Goal: Information Seeking & Learning: Learn about a topic

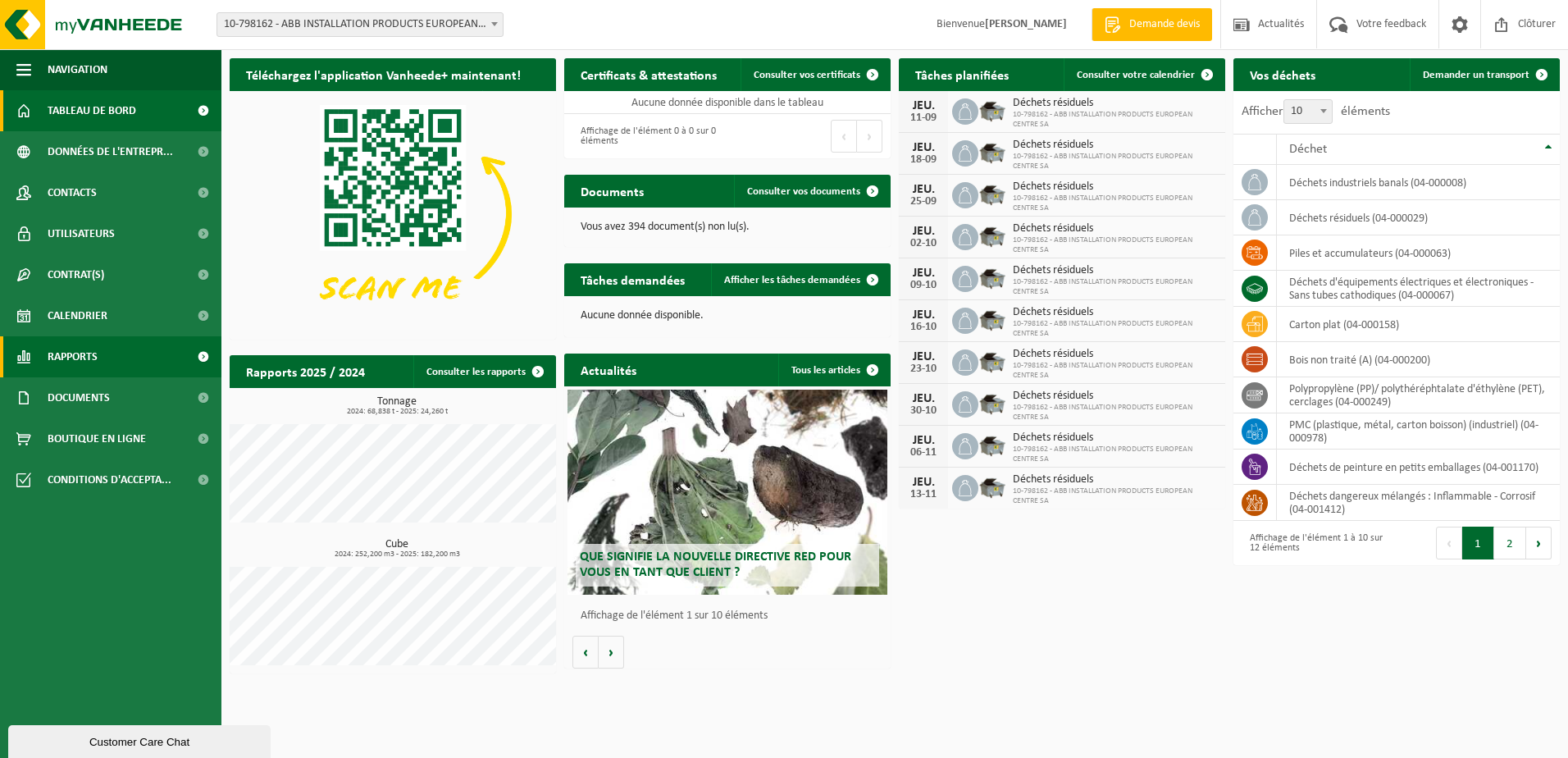
click at [81, 360] on span "Rapports" at bounding box center [72, 356] width 50 height 41
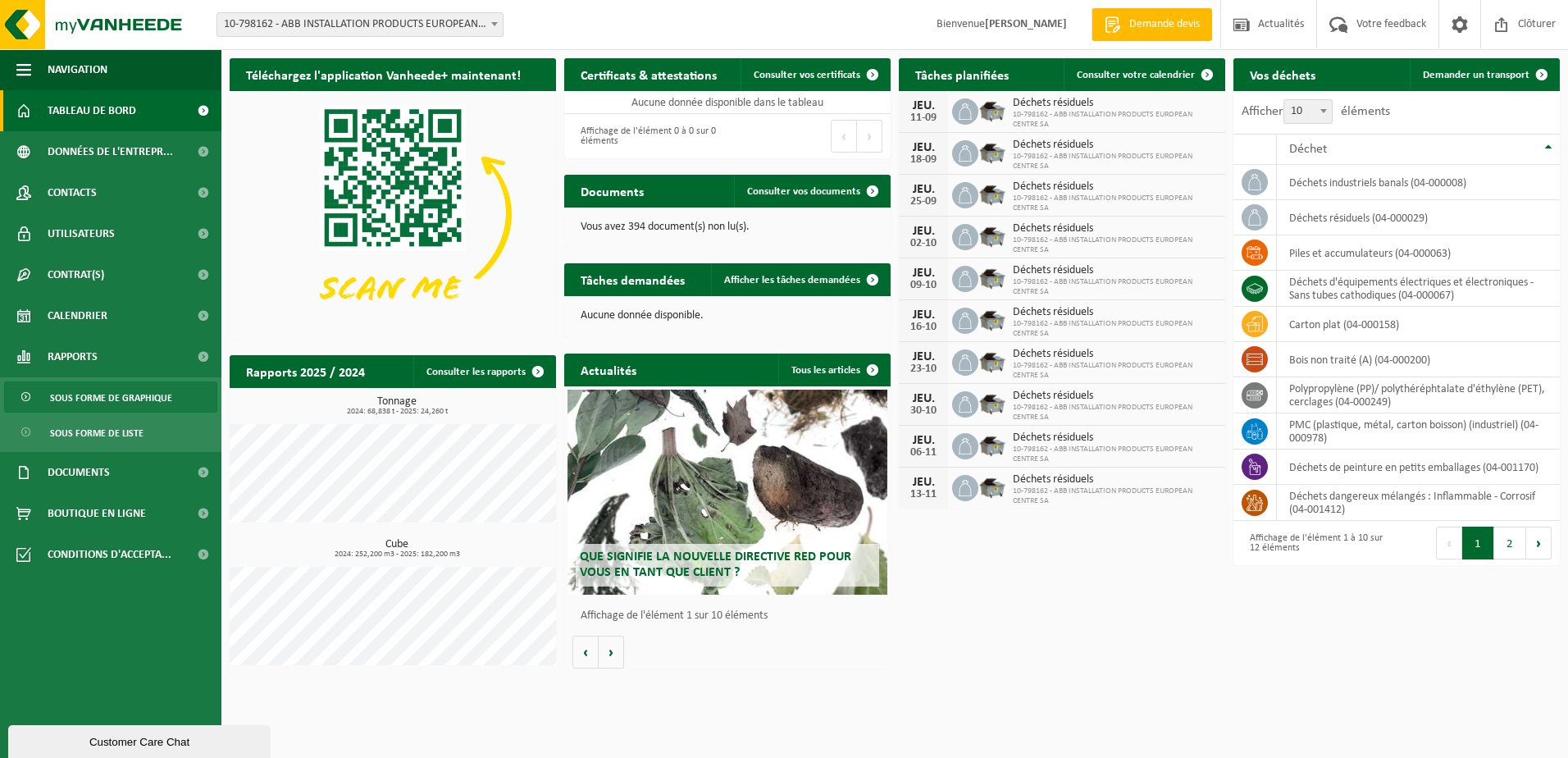
click at [142, 404] on span "Sous forme de graphique" at bounding box center [111, 398] width 123 height 32
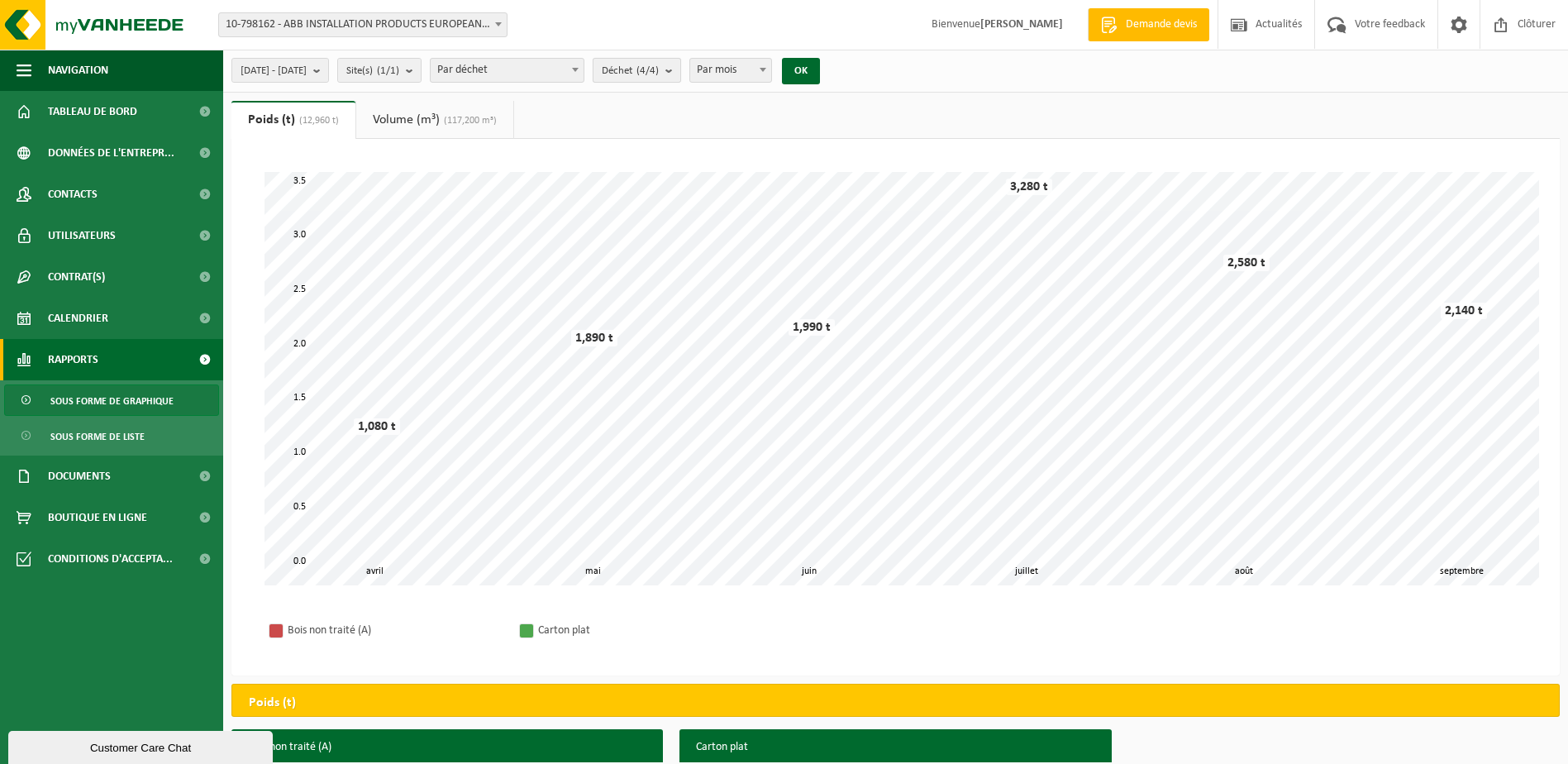
click at [680, 71] on b "submit" at bounding box center [672, 71] width 15 height 23
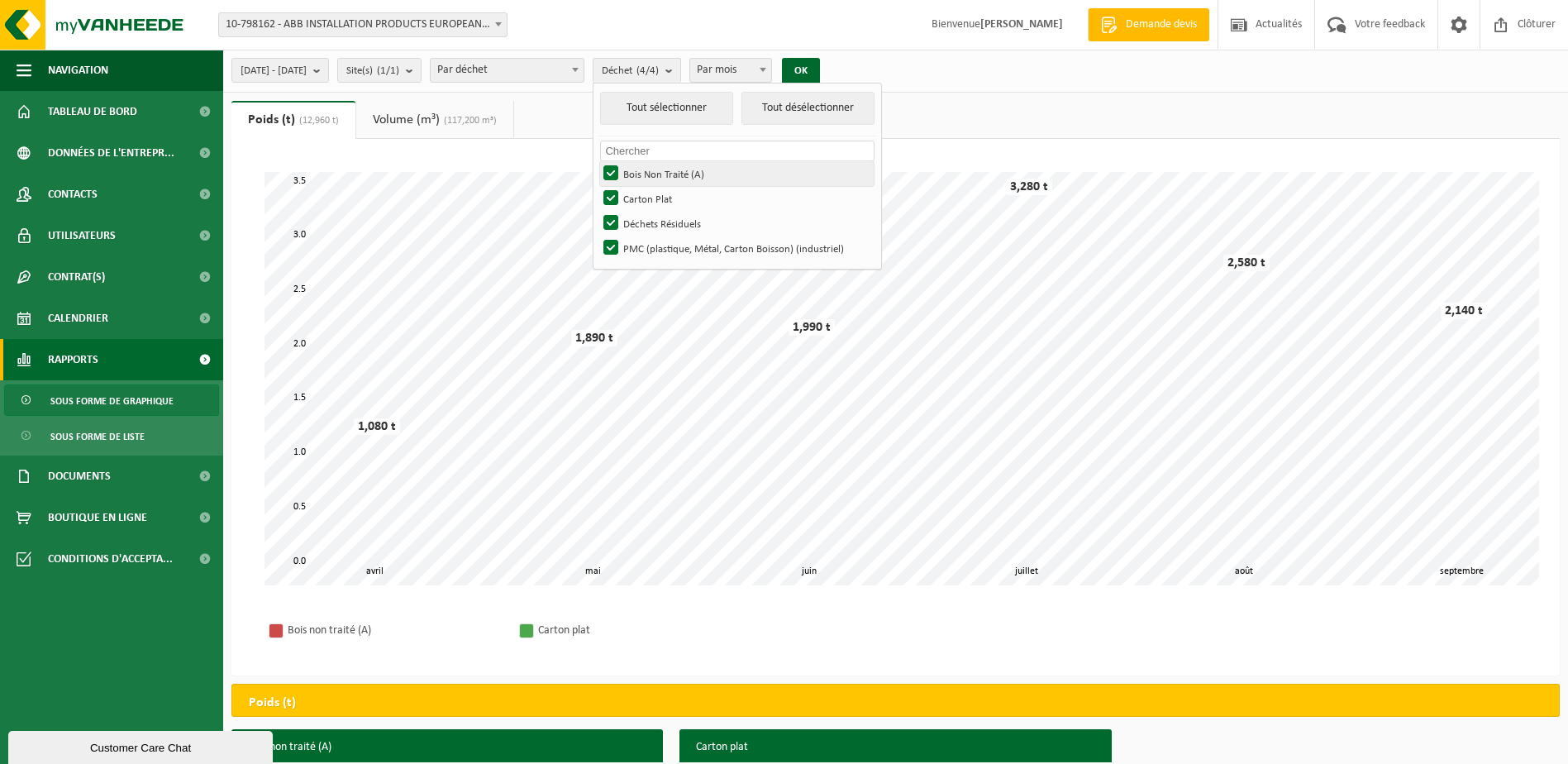
click at [663, 180] on label "Bois Non Traité (A)" at bounding box center [737, 174] width 274 height 25
click at [597, 161] on input "Bois Non Traité (A)" at bounding box center [596, 161] width 1 height 1
checkbox input "false"
click at [662, 199] on label "Carton Plat" at bounding box center [737, 198] width 274 height 25
click at [597, 186] on input "Carton Plat" at bounding box center [596, 185] width 1 height 1
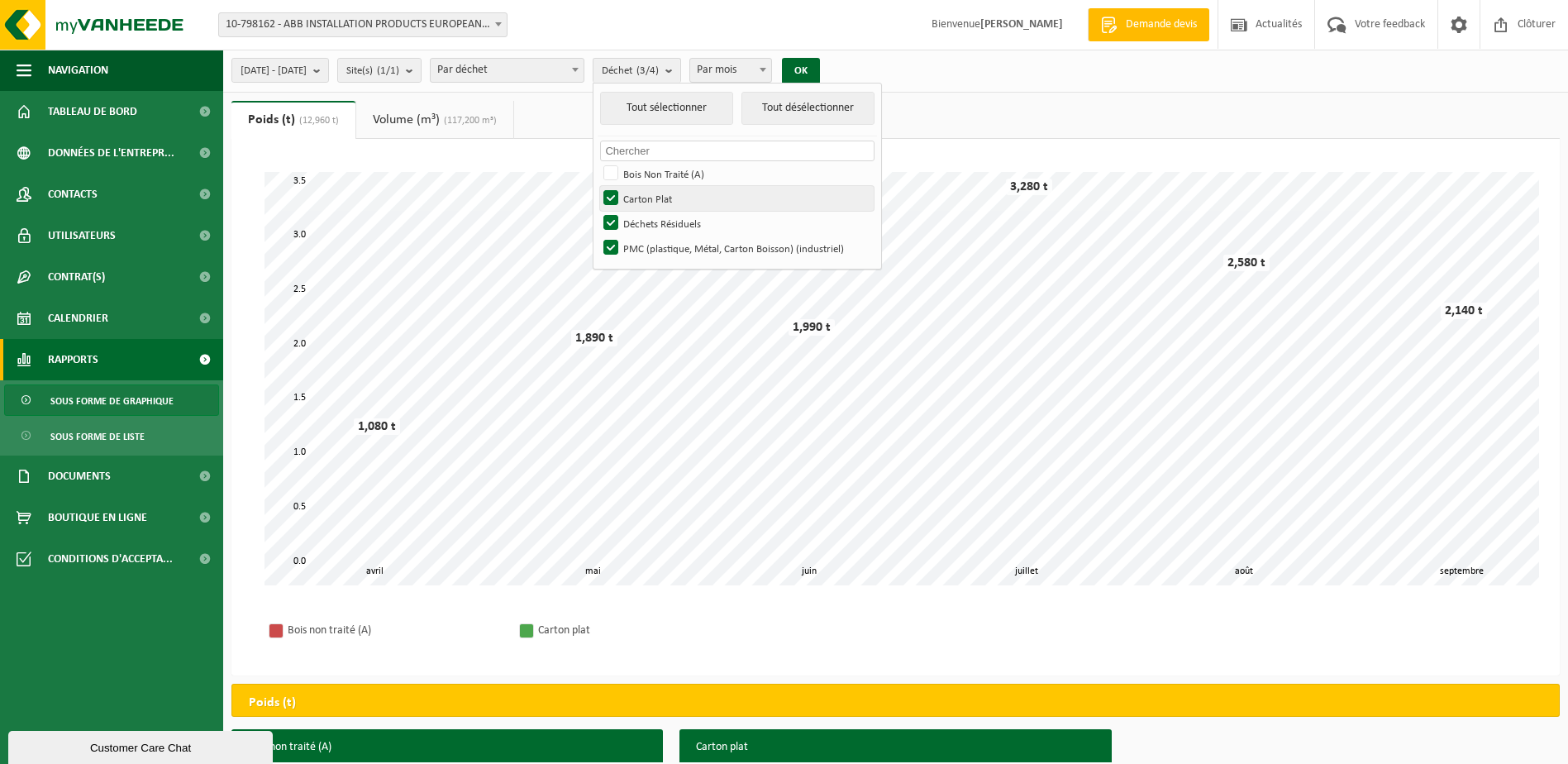
checkbox input "false"
click at [660, 245] on label "PMC (plastique, Métal, Carton Boisson) (industriel)" at bounding box center [737, 248] width 274 height 25
click at [597, 236] on input "PMC (plastique, Métal, Carton Boisson) (industriel)" at bounding box center [596, 235] width 1 height 1
checkbox input "false"
click at [820, 67] on button "OK" at bounding box center [800, 71] width 38 height 26
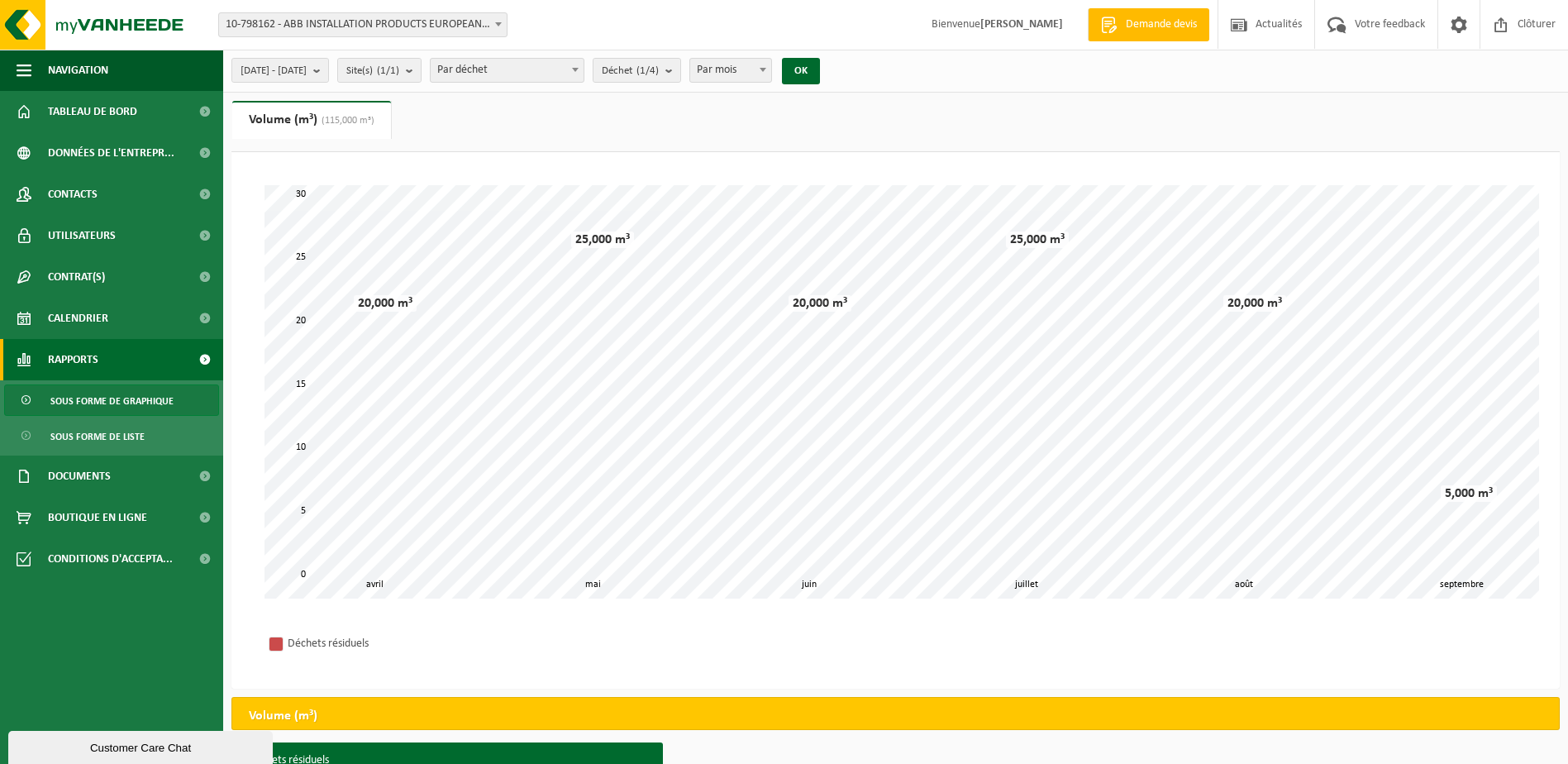
click at [278, 113] on link "Volume (m³) (115,000 m³)" at bounding box center [311, 119] width 159 height 38
click at [328, 72] on b "submit" at bounding box center [320, 71] width 15 height 23
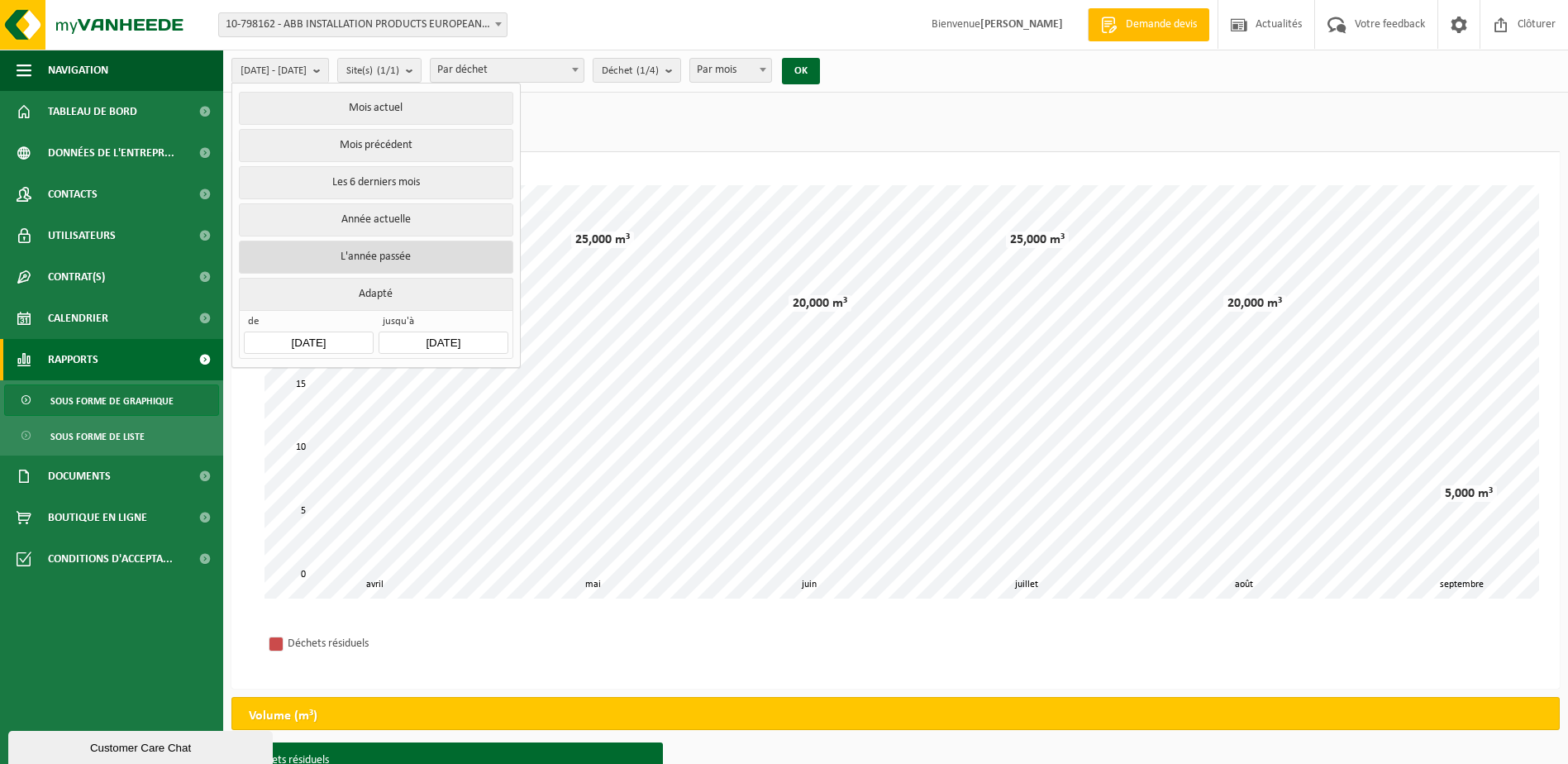
click at [374, 244] on button "L'année passée" at bounding box center [376, 257] width 274 height 33
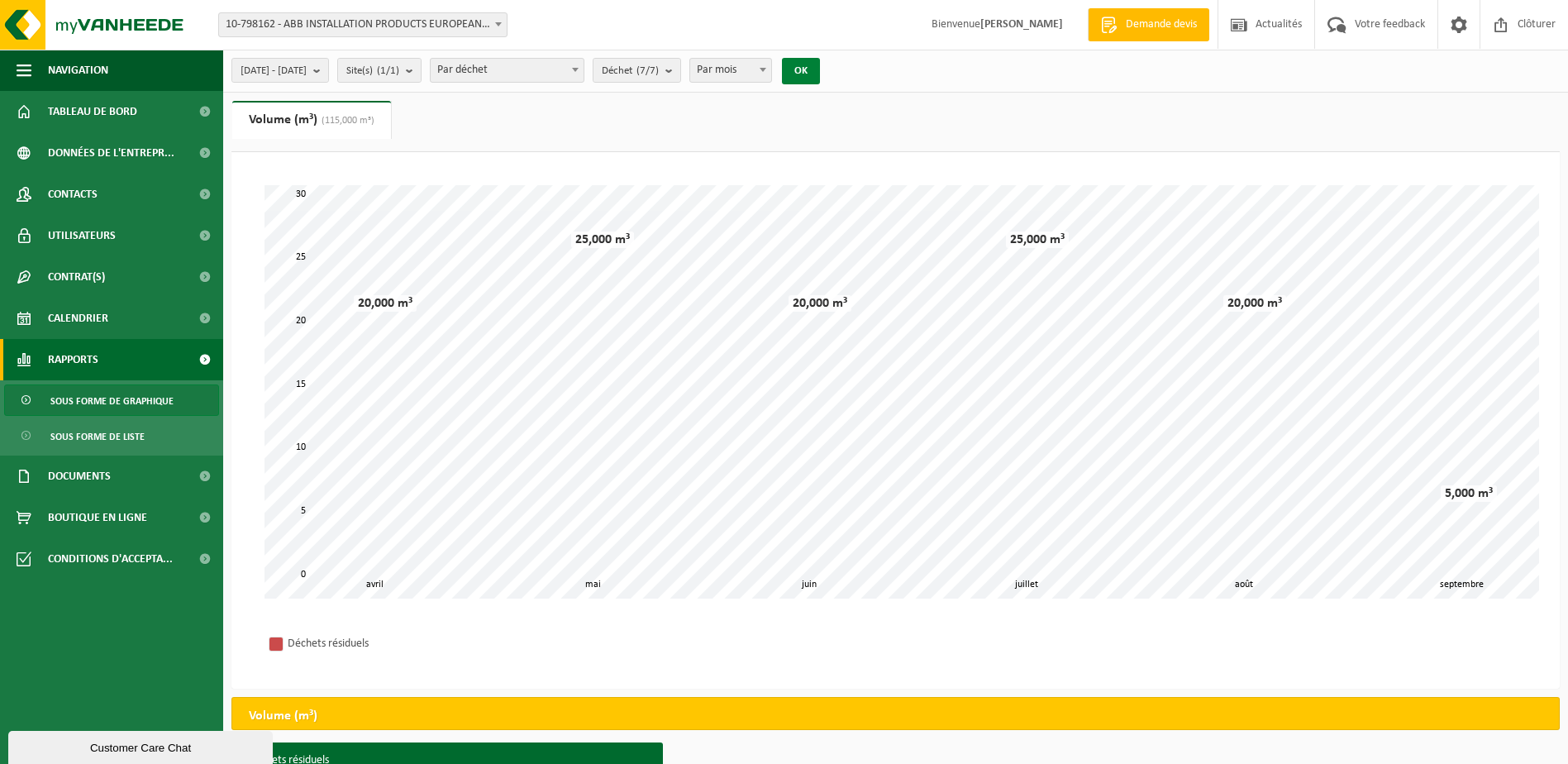
click at [820, 78] on button "OK" at bounding box center [800, 71] width 38 height 26
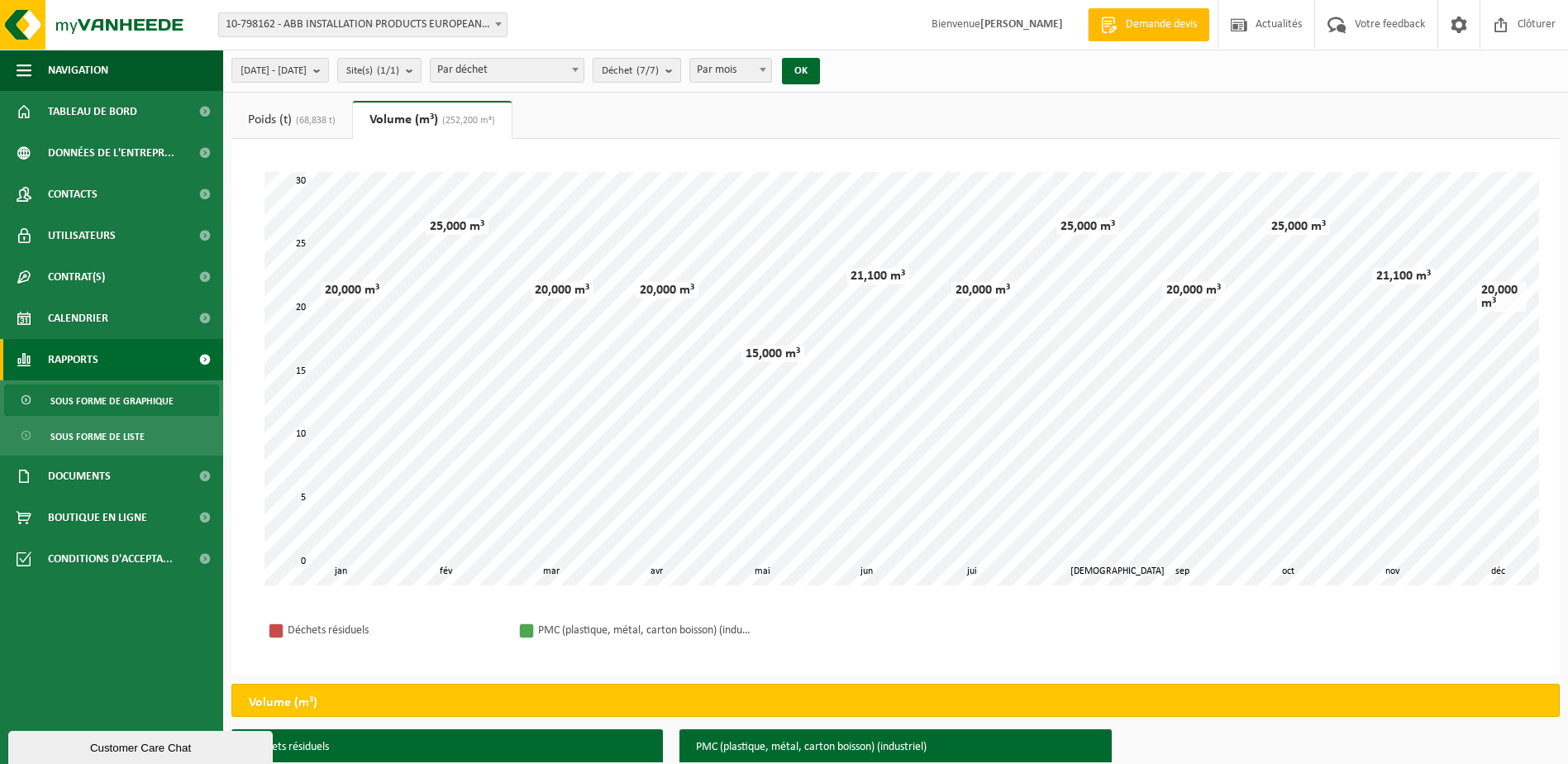
click at [680, 73] on b "submit" at bounding box center [672, 71] width 15 height 23
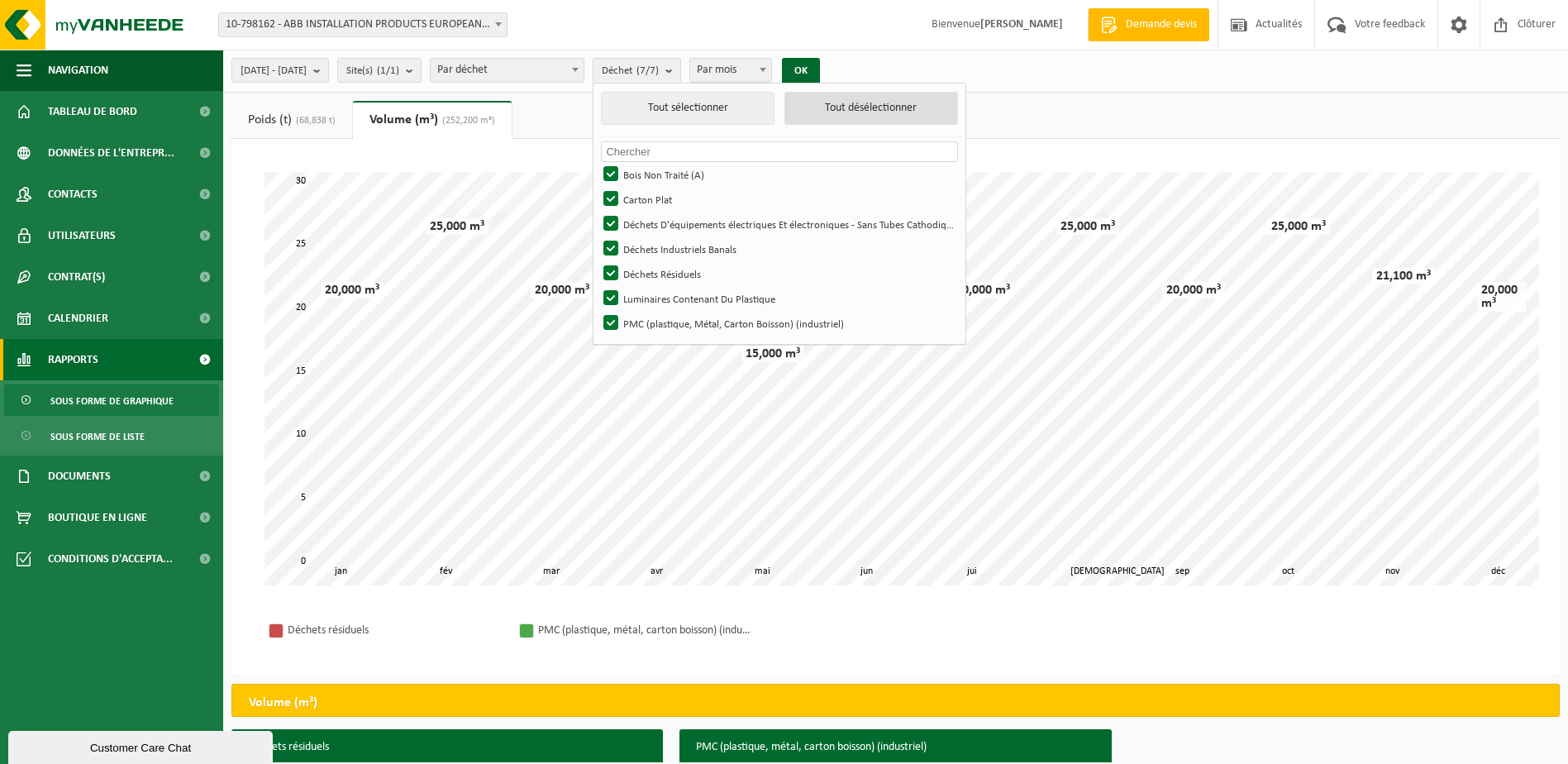
click at [881, 109] on button "Tout désélectionner" at bounding box center [871, 108] width 174 height 33
checkbox input "false"
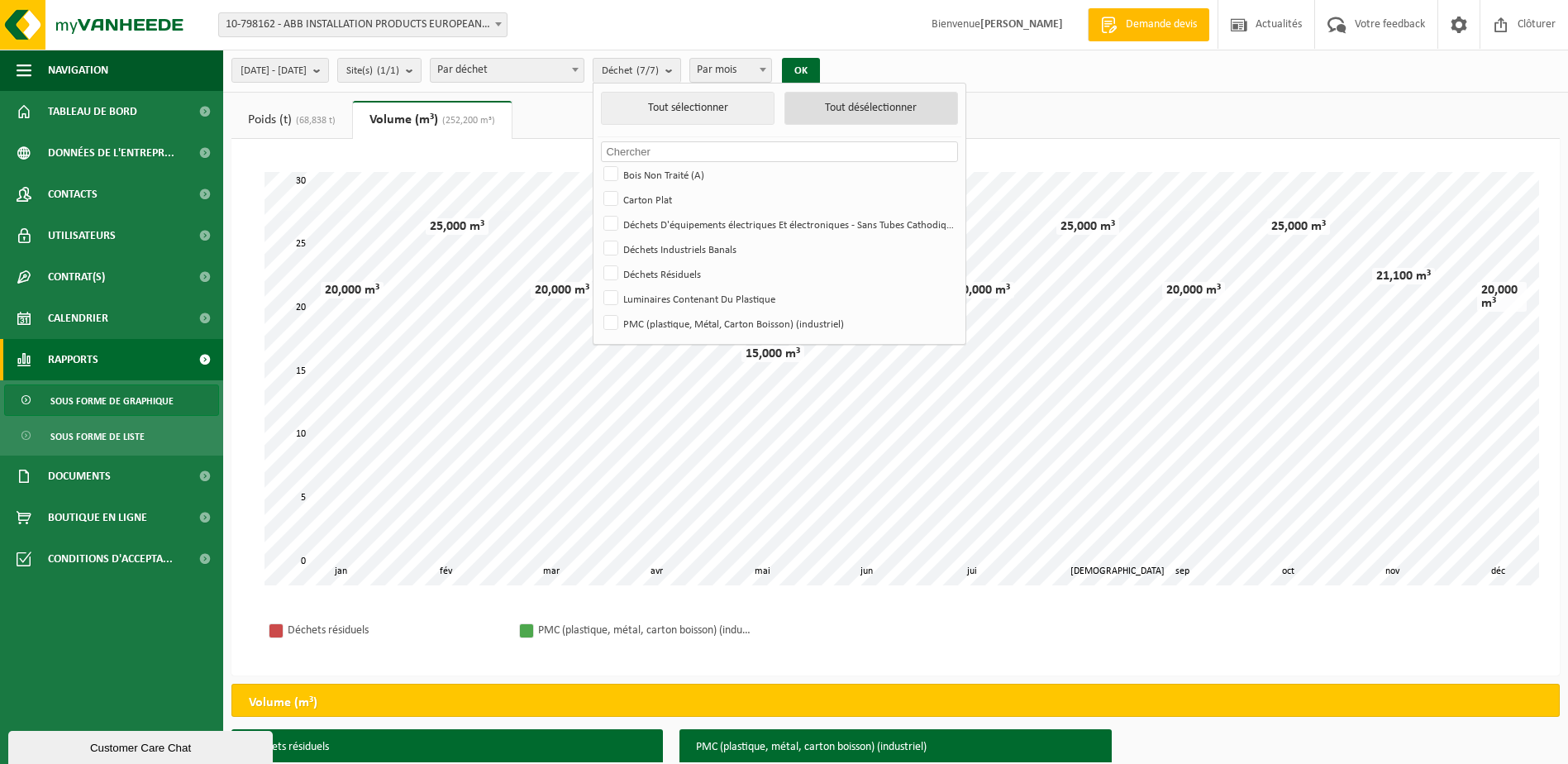
checkbox input "false"
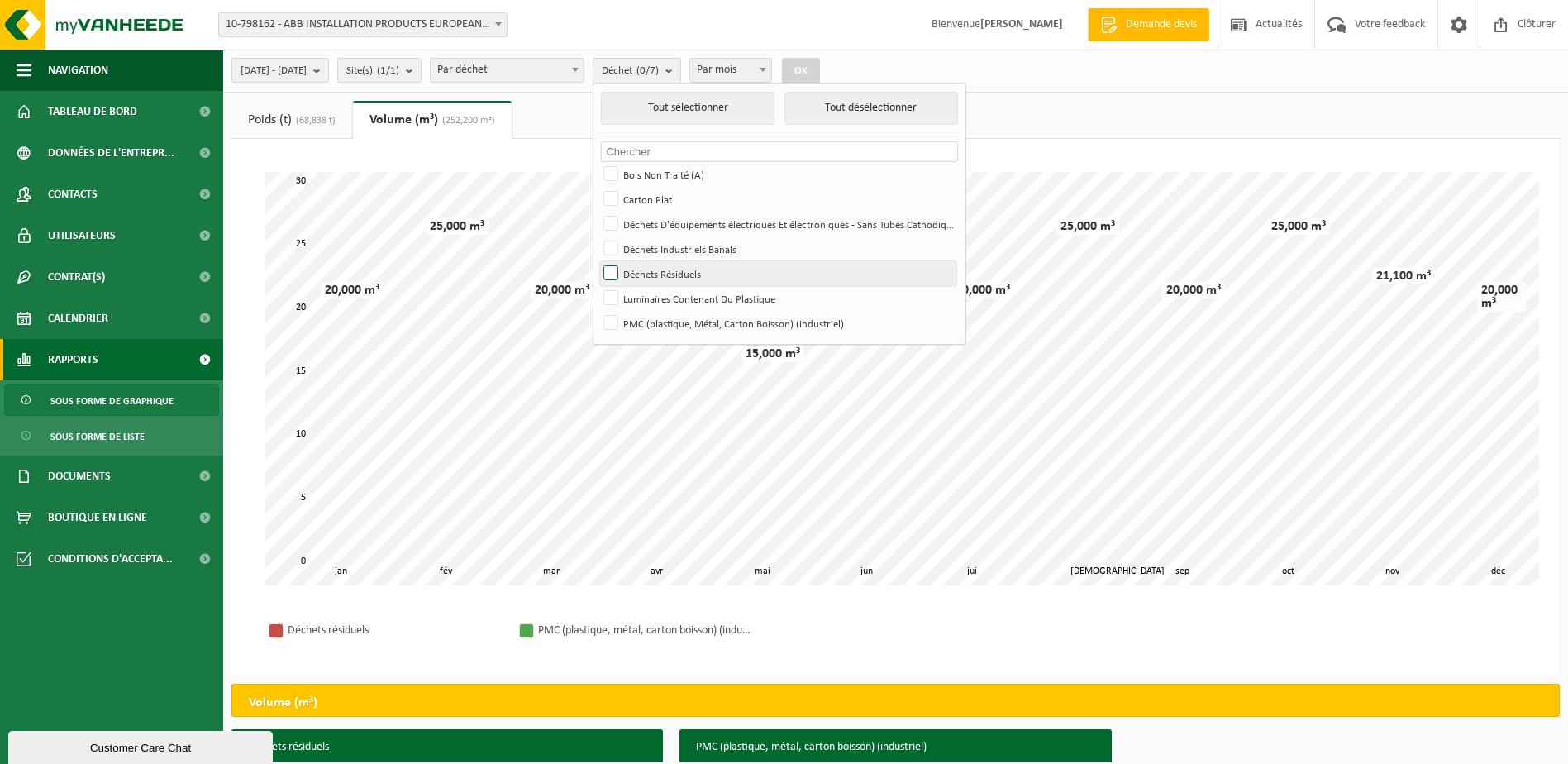
click at [671, 276] on label "Déchets Résiduels" at bounding box center [778, 273] width 356 height 25
click at [597, 261] on input "Déchets Résiduels" at bounding box center [596, 260] width 1 height 1
checkbox input "true"
click at [820, 75] on button "OK" at bounding box center [800, 71] width 38 height 26
